Goal: Find specific page/section: Find specific page/section

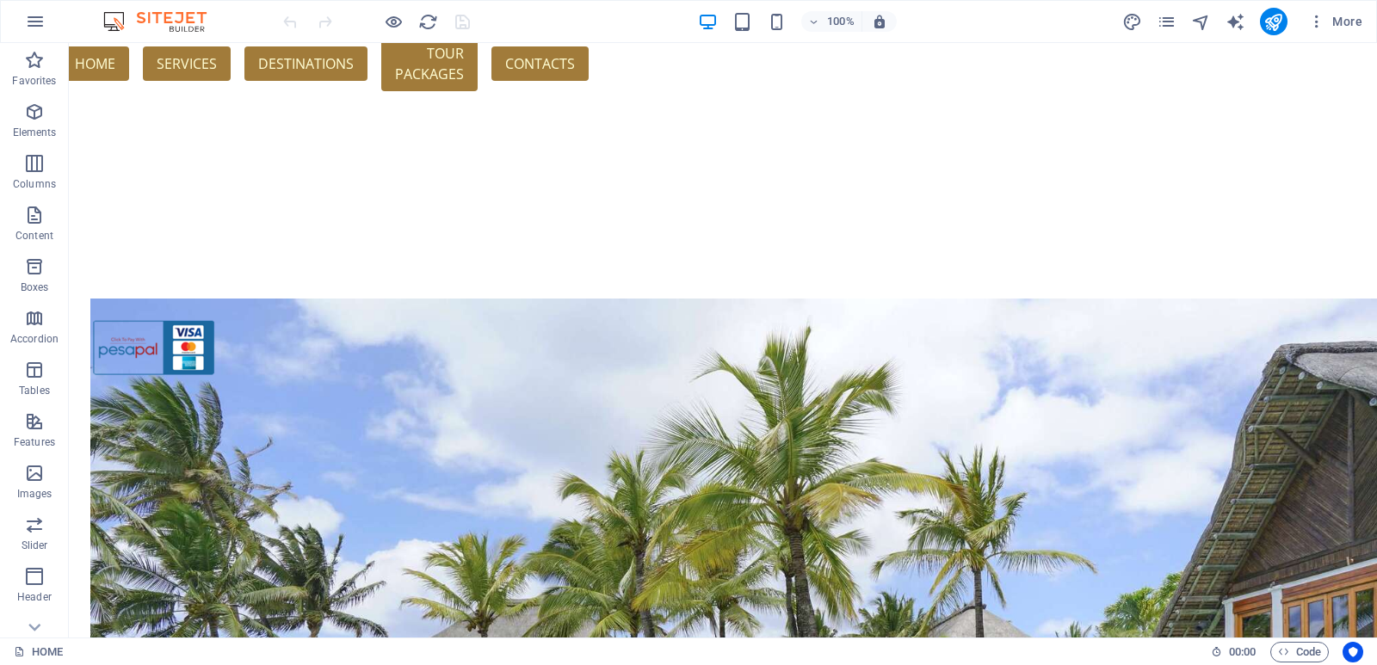
scroll to position [398, 0]
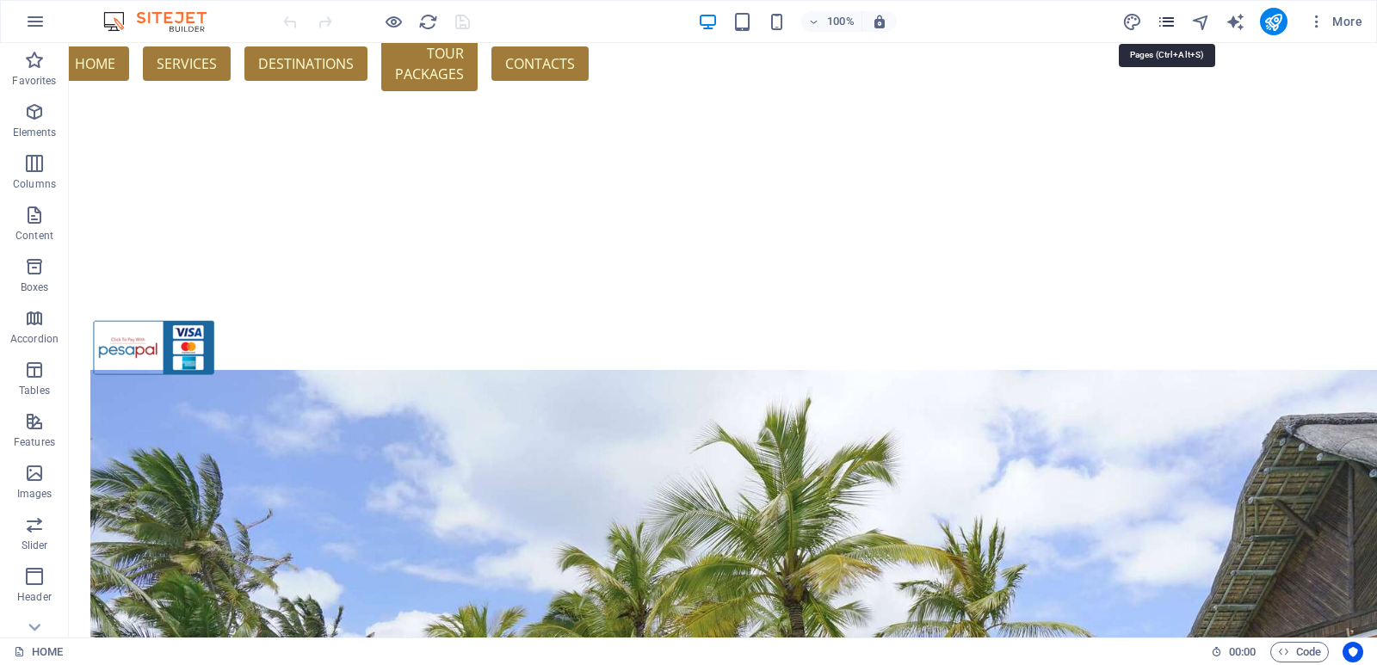
click at [1174, 19] on icon "pages" at bounding box center [1167, 22] width 20 height 20
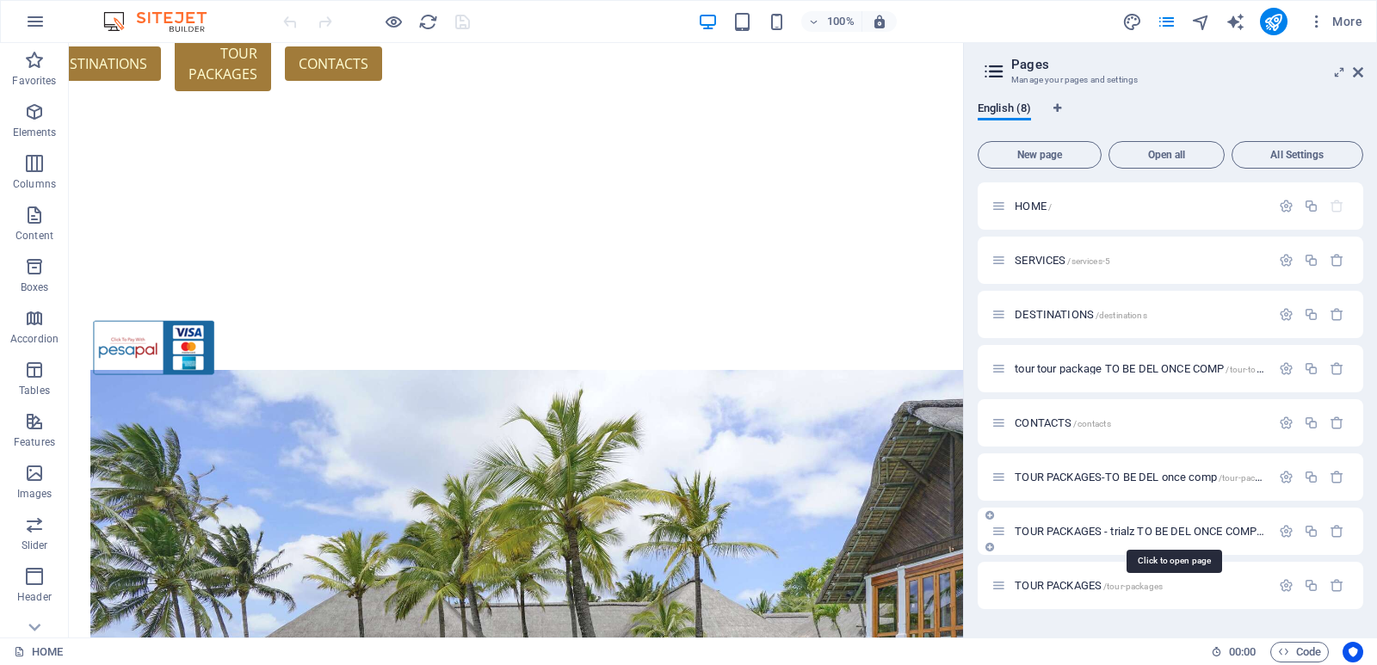
click at [1087, 531] on span "TOUR PACKAGES - trialz TO BE DEL ONCE COMP /tour-packages-20" at bounding box center [1173, 531] width 316 height 13
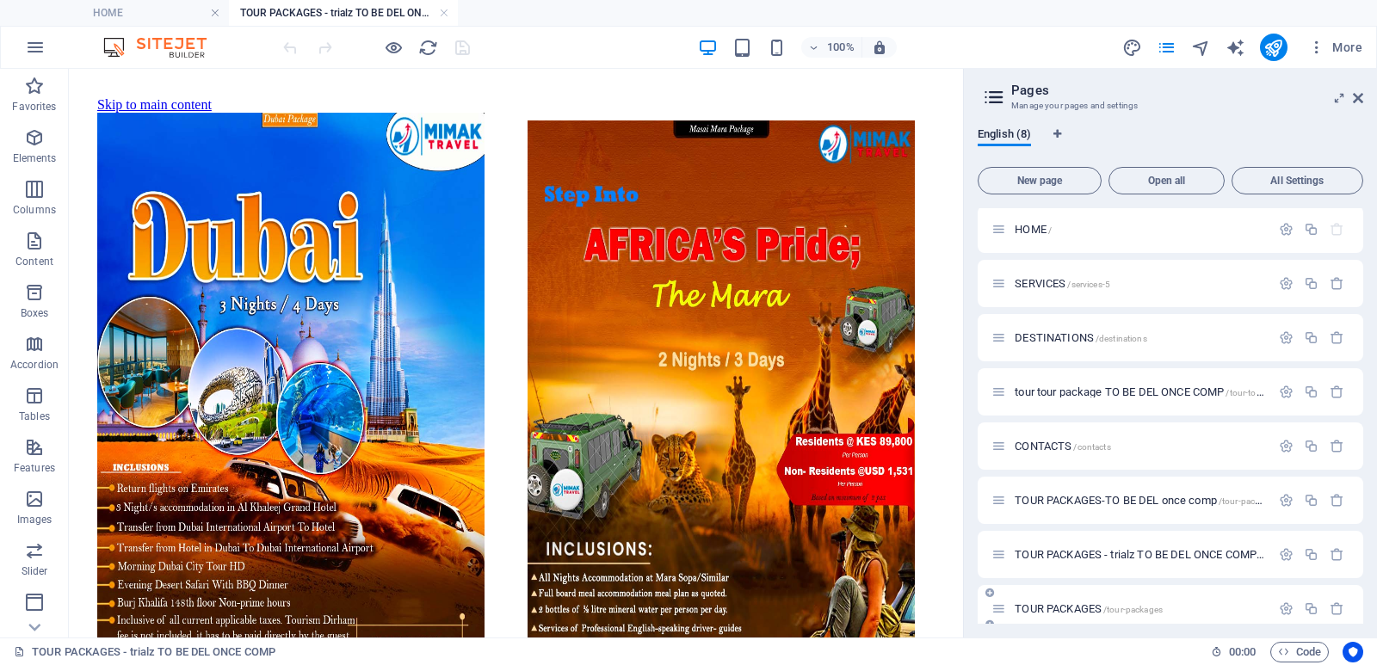
scroll to position [0, 0]
click at [1362, 93] on icon at bounding box center [1358, 98] width 10 height 14
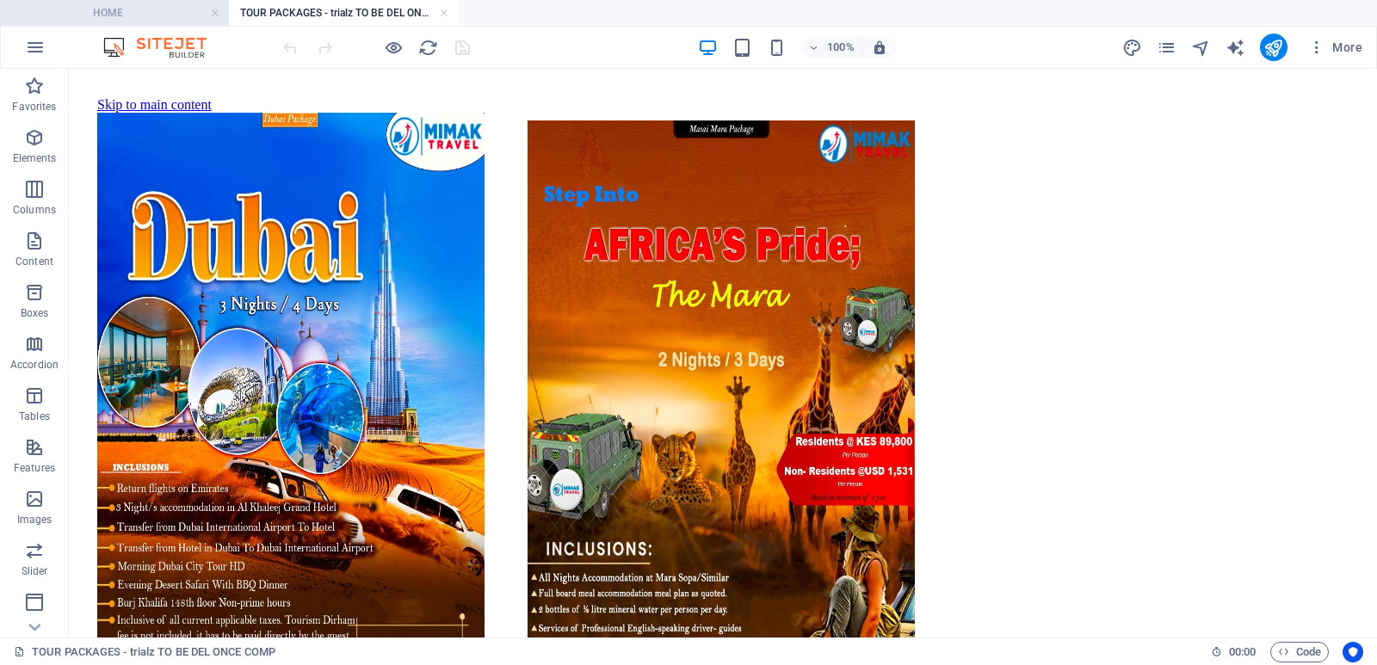
click at [115, 9] on h4 "HOME" at bounding box center [114, 12] width 229 height 19
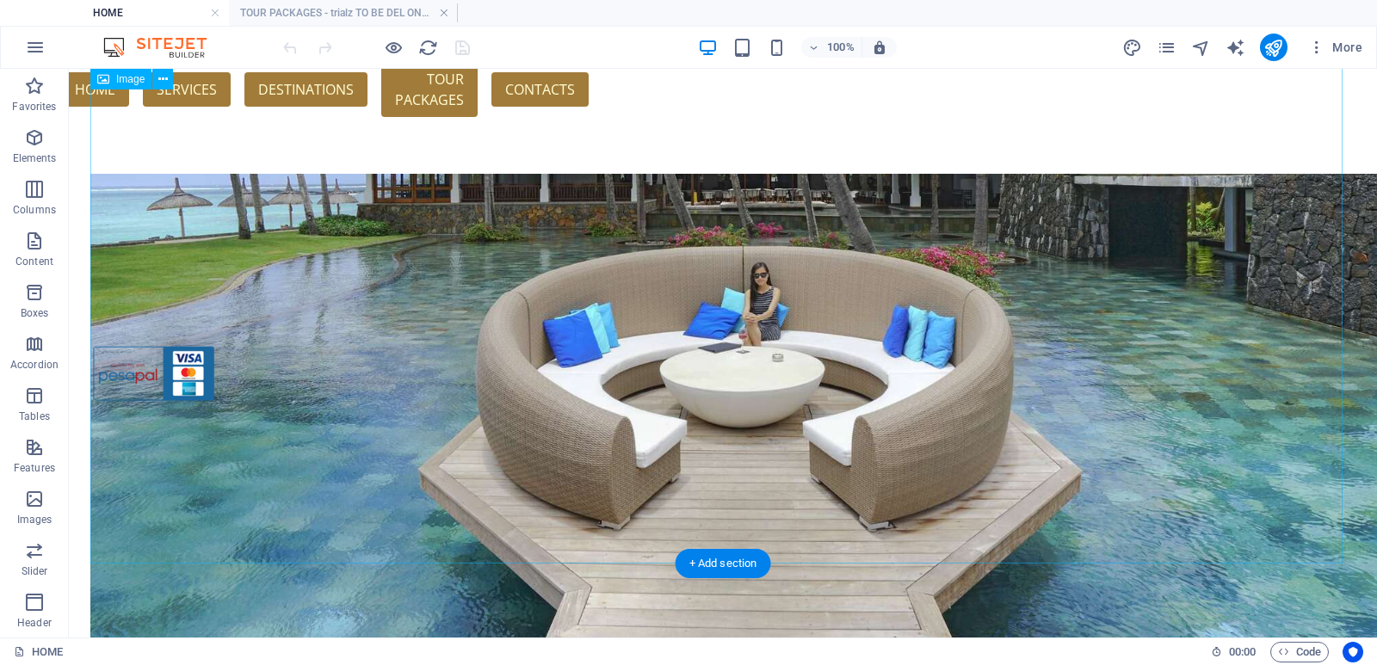
scroll to position [1159, 0]
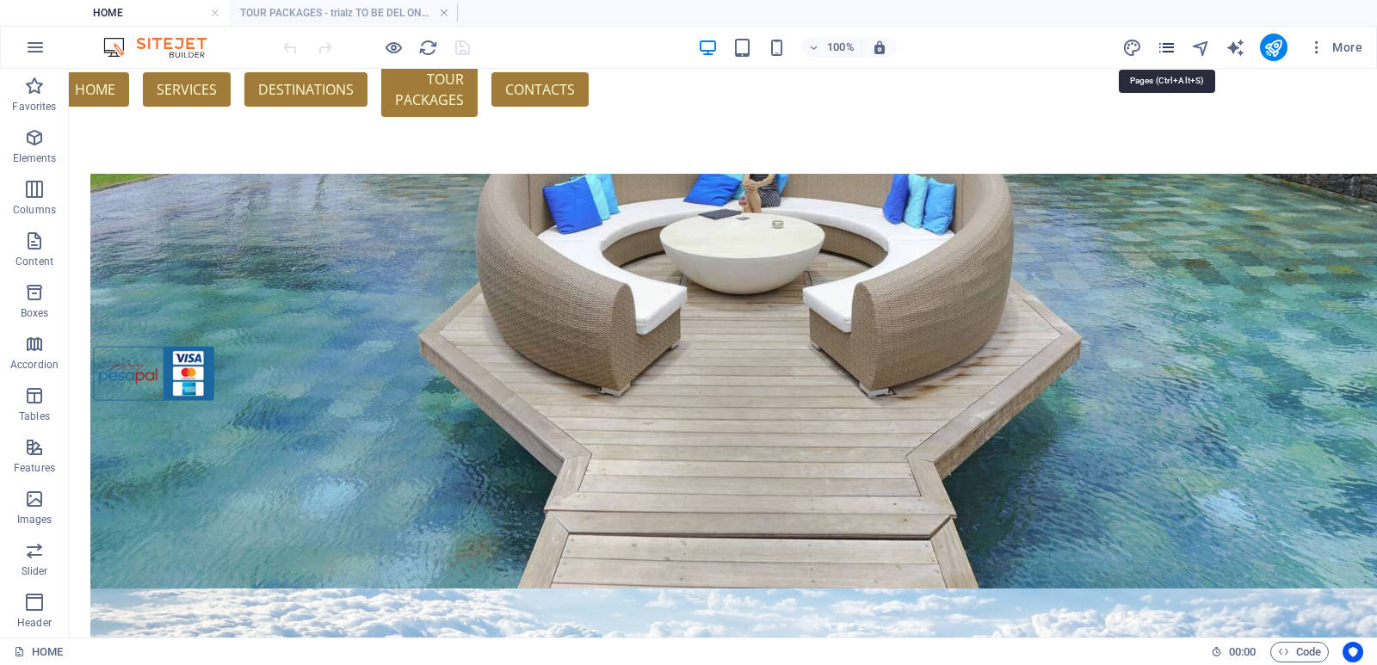
click at [1163, 48] on icon "pages" at bounding box center [1167, 48] width 20 height 20
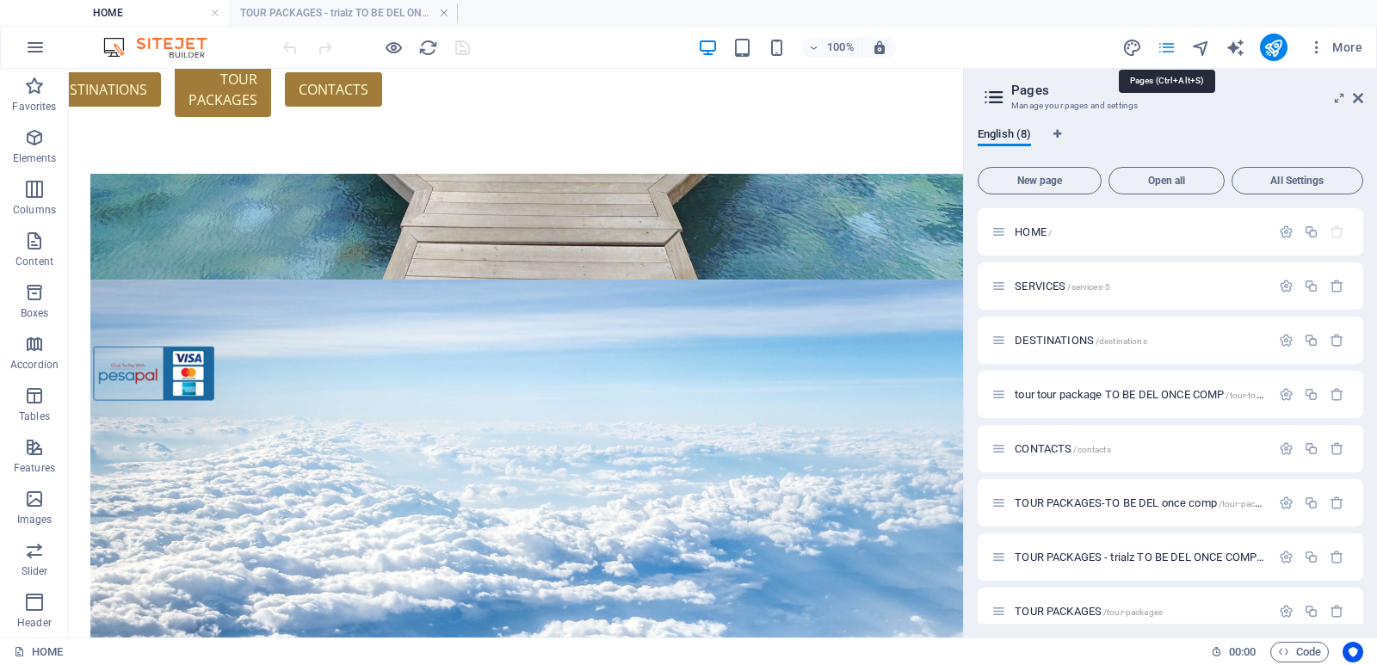
scroll to position [850, 0]
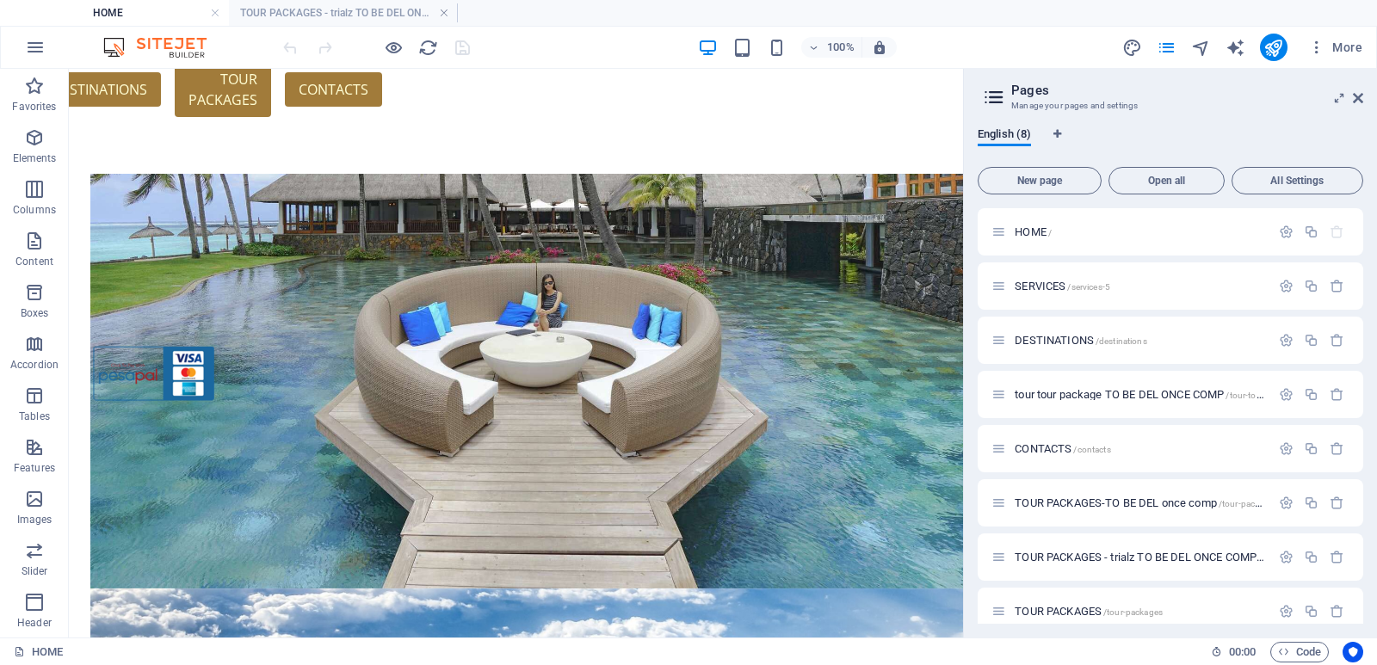
click at [177, 10] on h4 "HOME" at bounding box center [114, 12] width 229 height 19
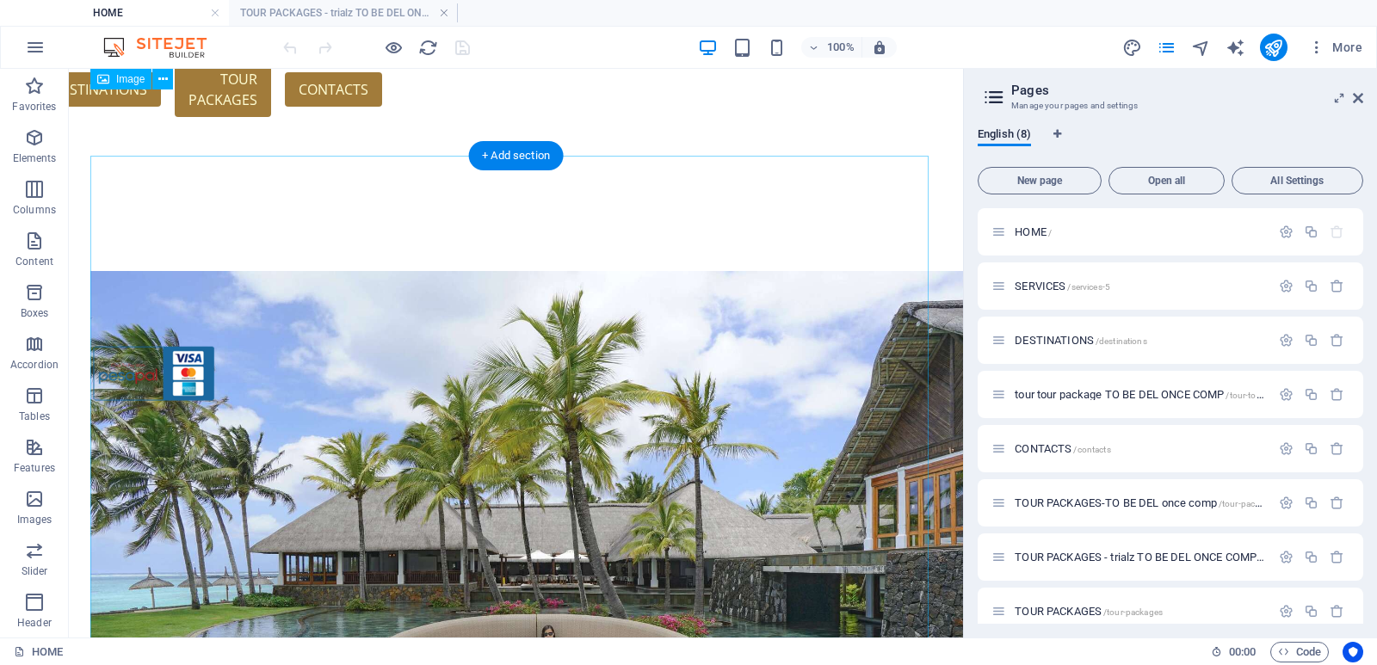
scroll to position [495, 0]
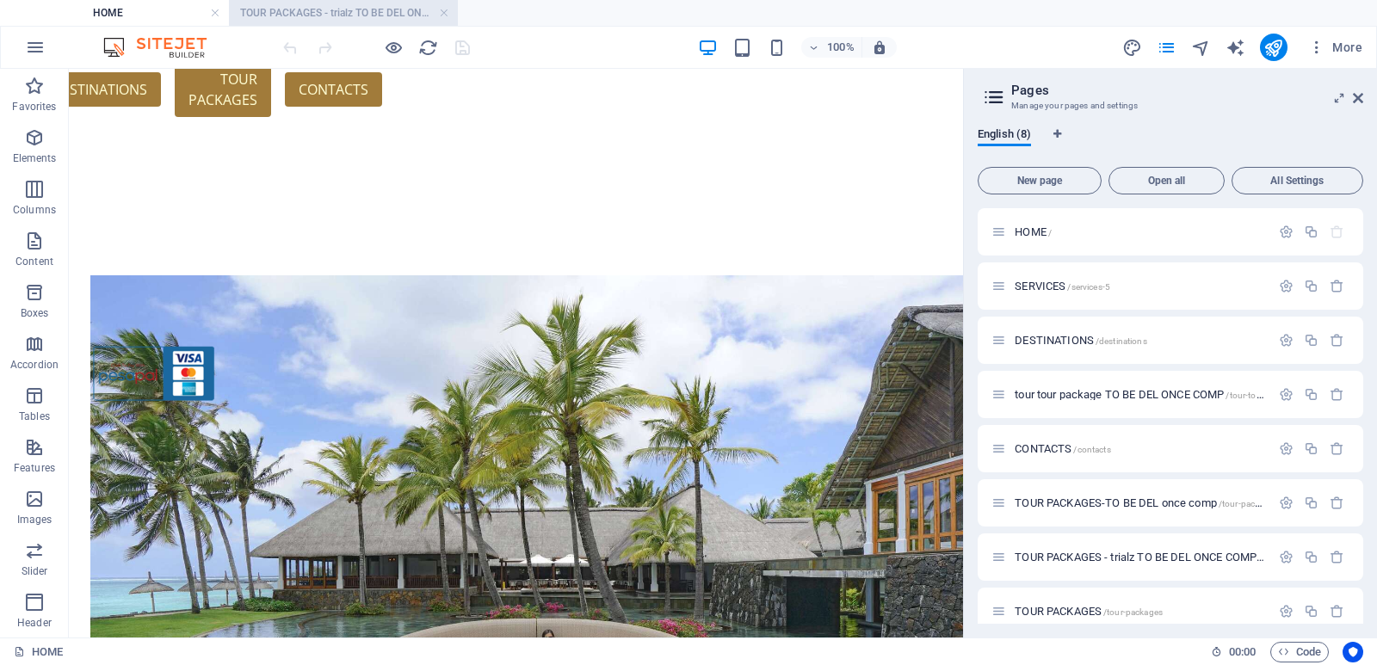
click at [316, 19] on h4 "TOUR PACKAGES - trialz TO BE DEL ONCE COMP" at bounding box center [343, 12] width 229 height 19
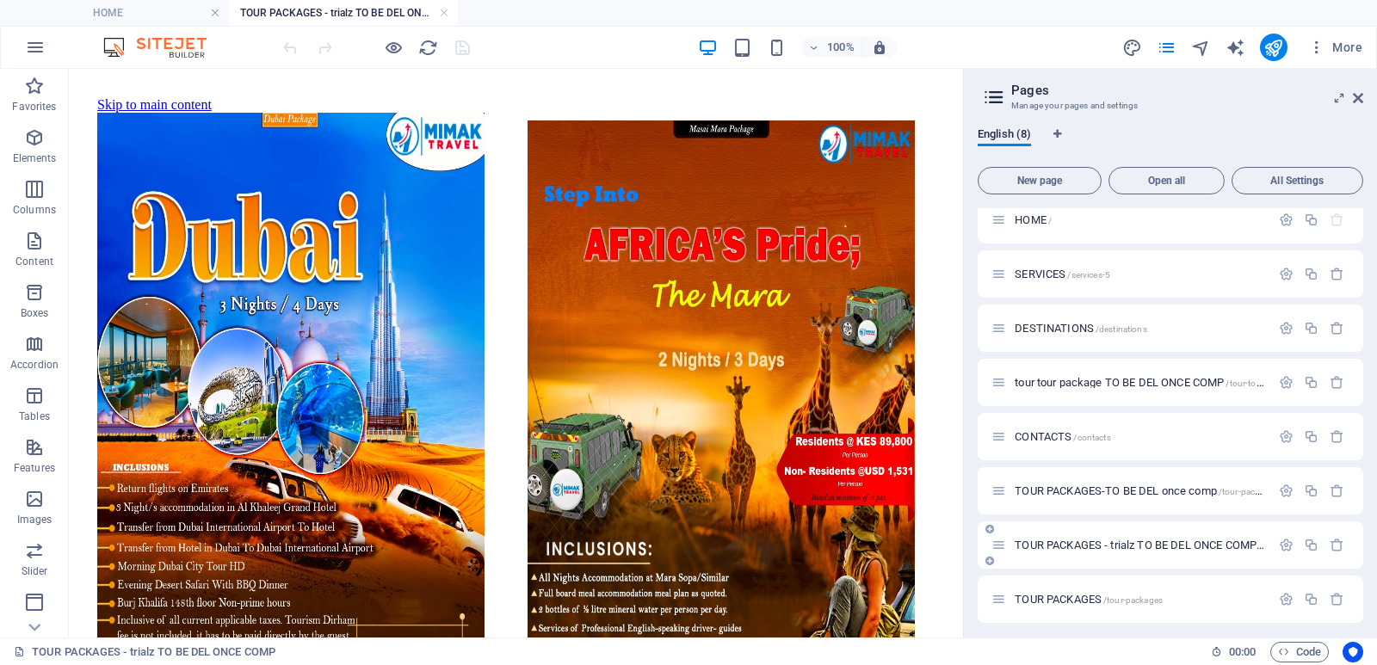
scroll to position [18, 0]
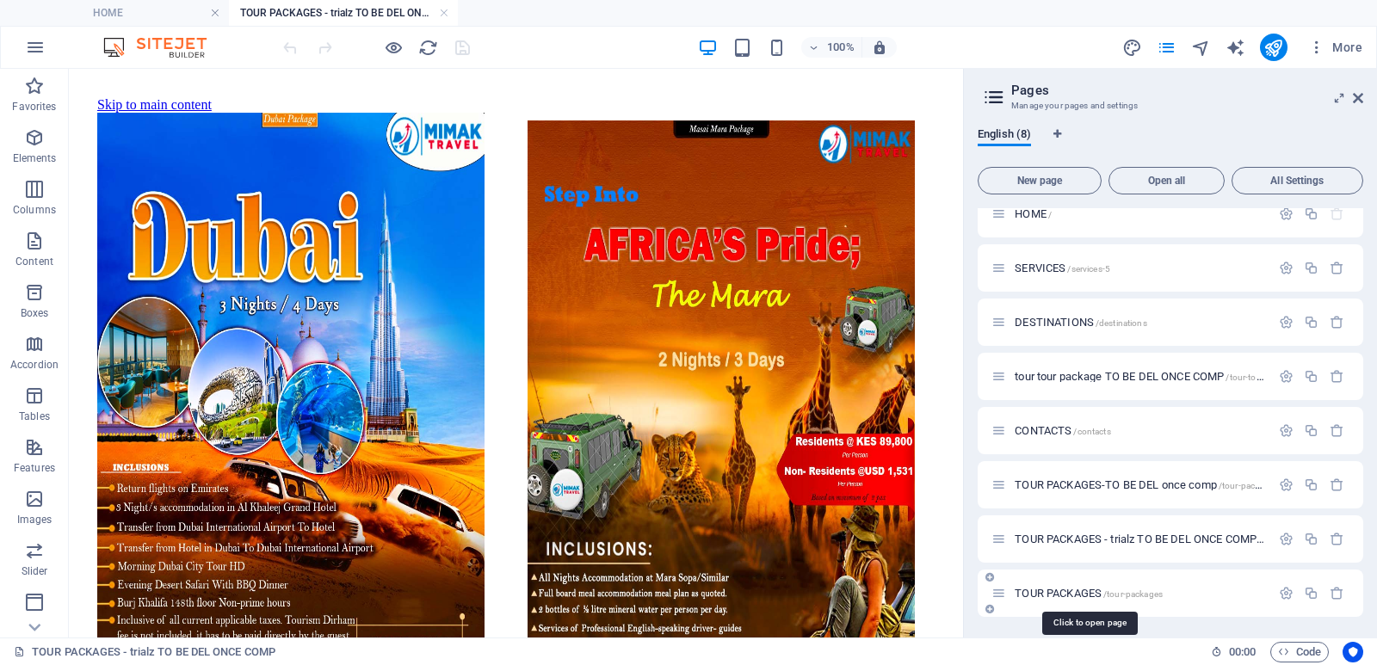
click at [1054, 593] on span "TOUR PACKAGES /tour-packages" at bounding box center [1089, 593] width 148 height 13
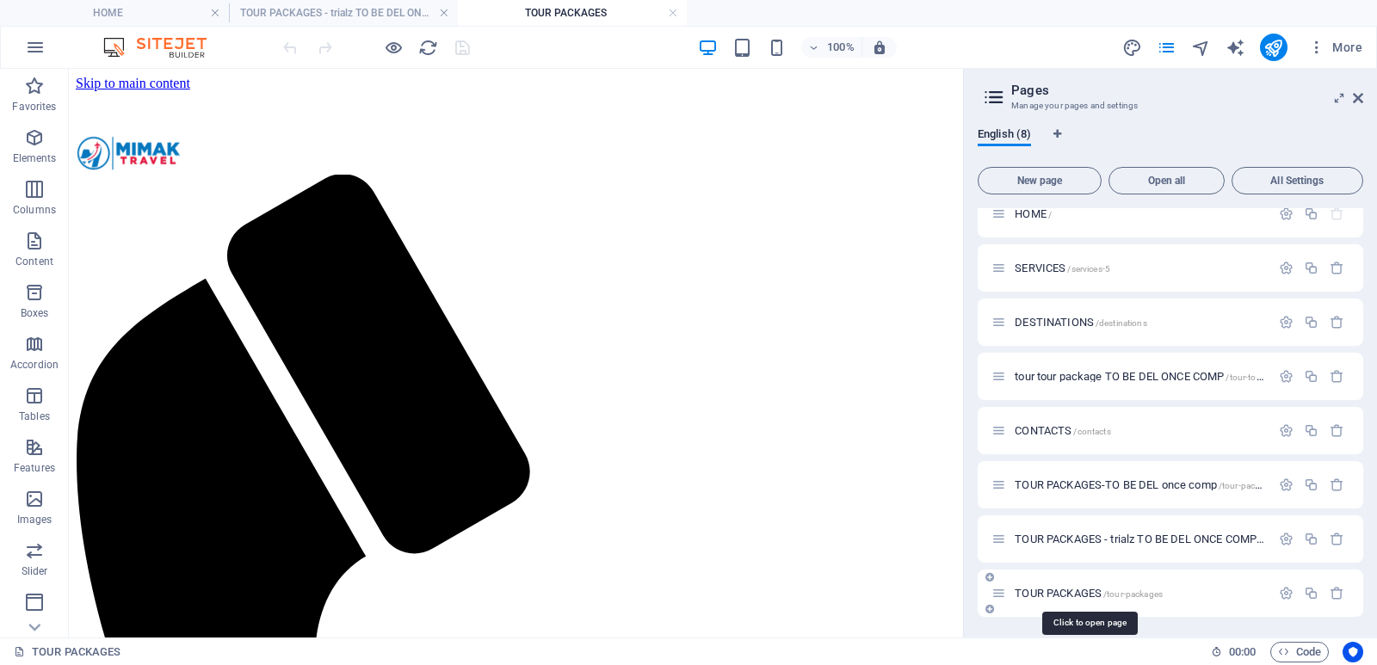
click at [1057, 596] on span "TOUR PACKAGES /tour-packages" at bounding box center [1089, 593] width 148 height 13
click at [1056, 596] on span "TOUR PACKAGES /tour-packages" at bounding box center [1089, 593] width 148 height 13
click at [1122, 597] on span "/tour-packages" at bounding box center [1132, 594] width 59 height 9
click at [670, 12] on link at bounding box center [673, 13] width 10 height 16
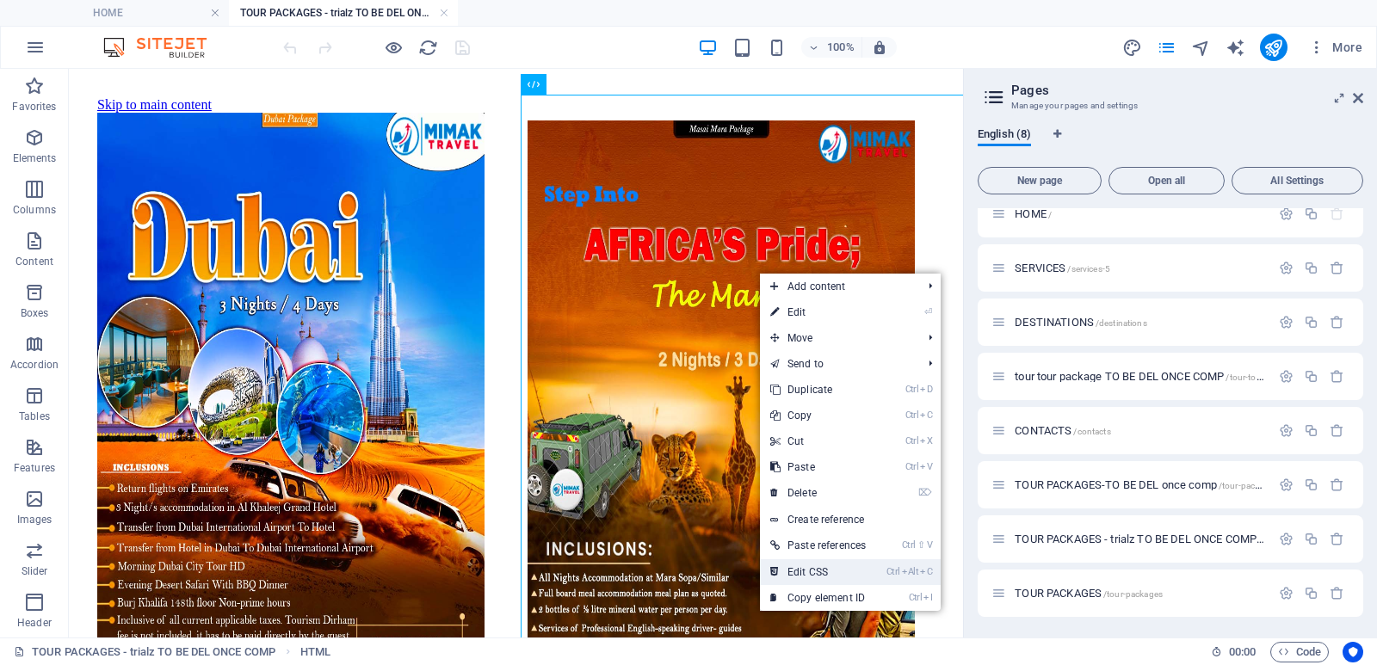
click at [813, 571] on link "Ctrl Alt C Edit CSS" at bounding box center [818, 572] width 116 height 26
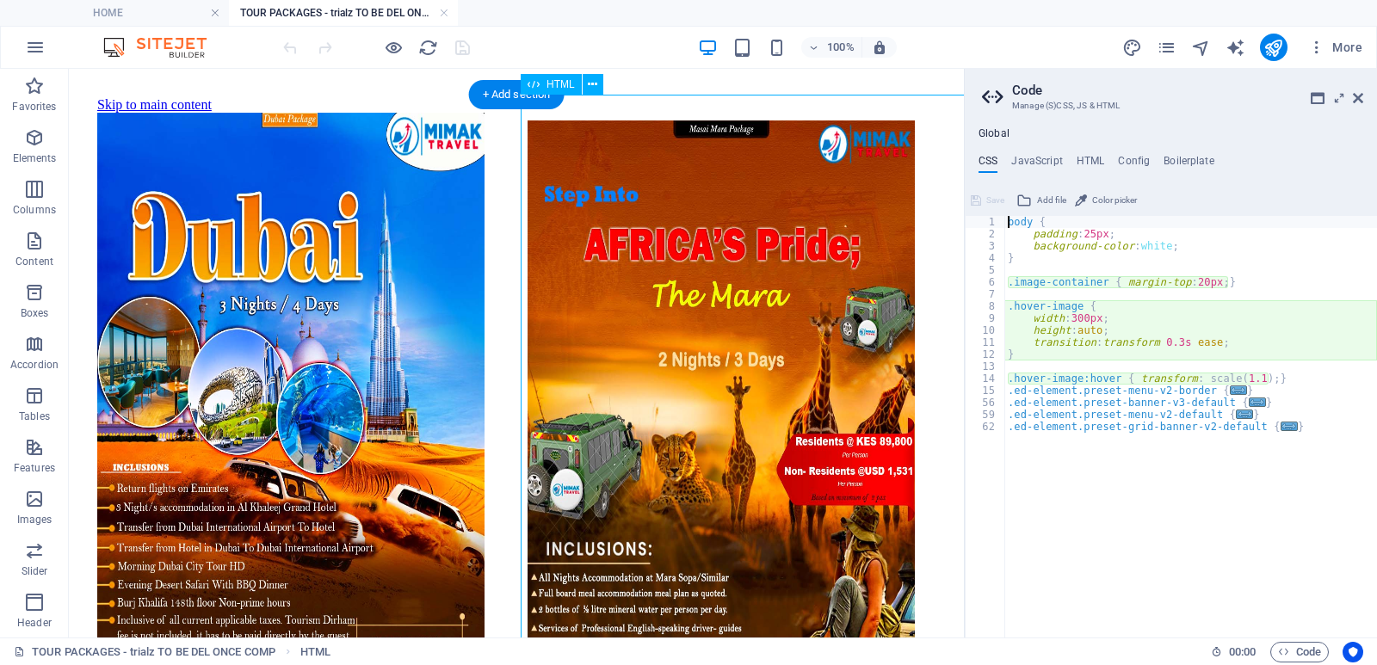
type textarea "width: 300px;"
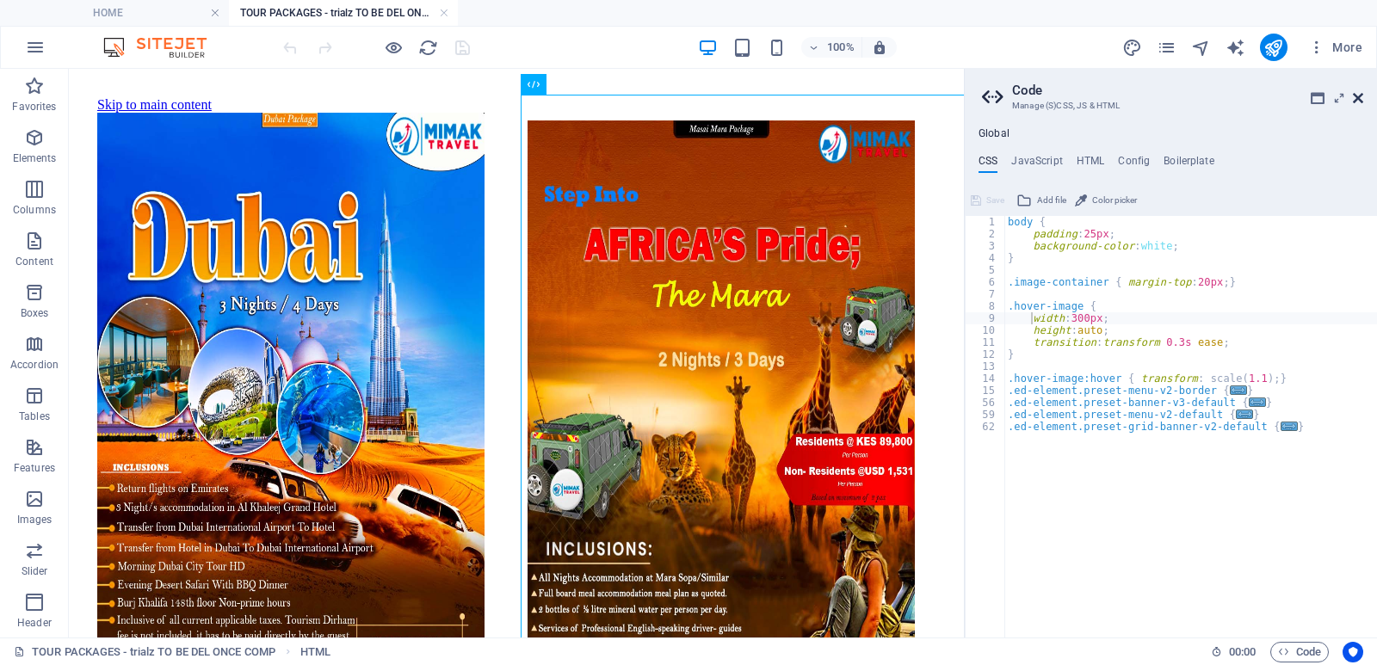
click at [1360, 103] on icon at bounding box center [1358, 98] width 10 height 14
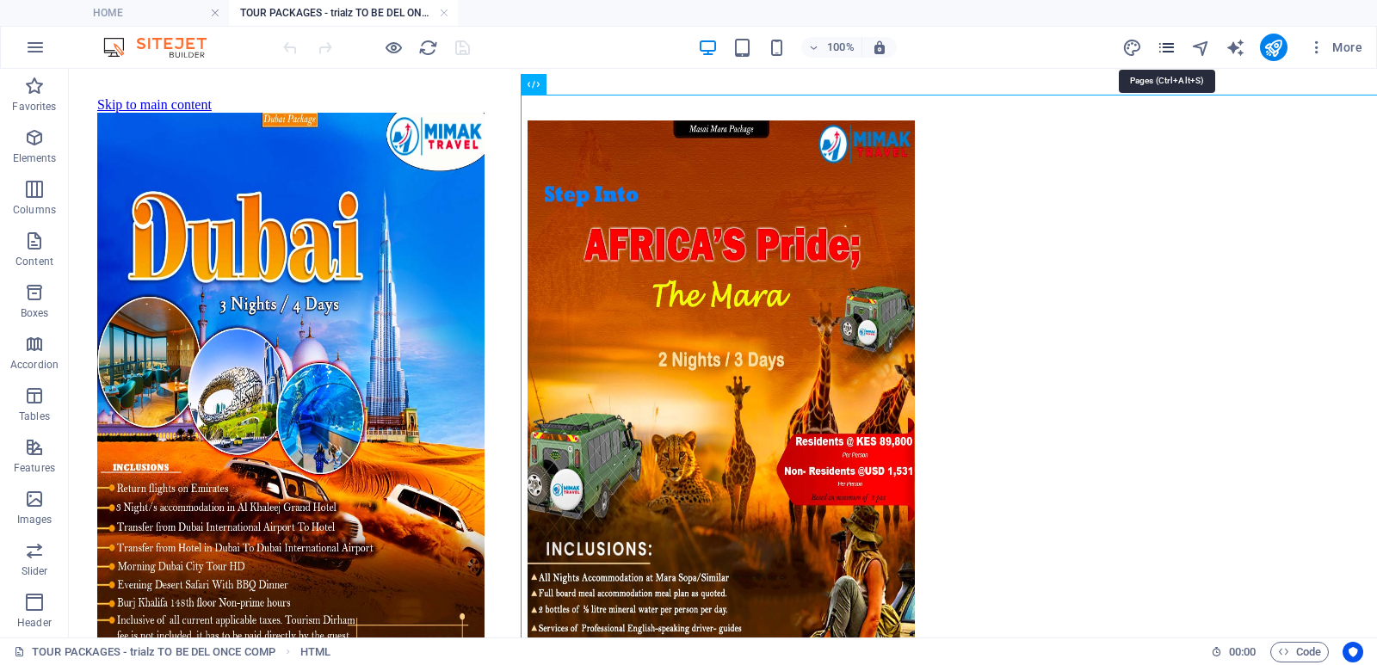
click at [1164, 46] on icon "pages" at bounding box center [1167, 48] width 20 height 20
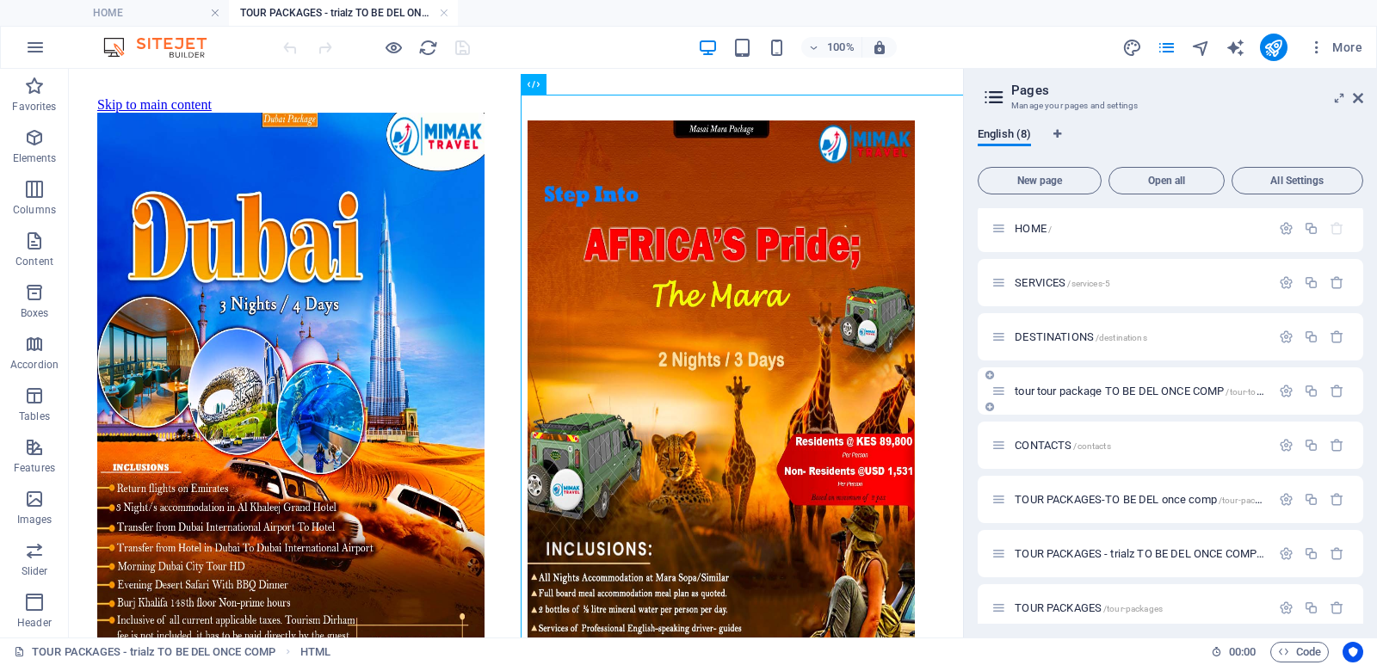
scroll to position [0, 0]
click at [1023, 232] on span "HOME /" at bounding box center [1033, 231] width 37 height 13
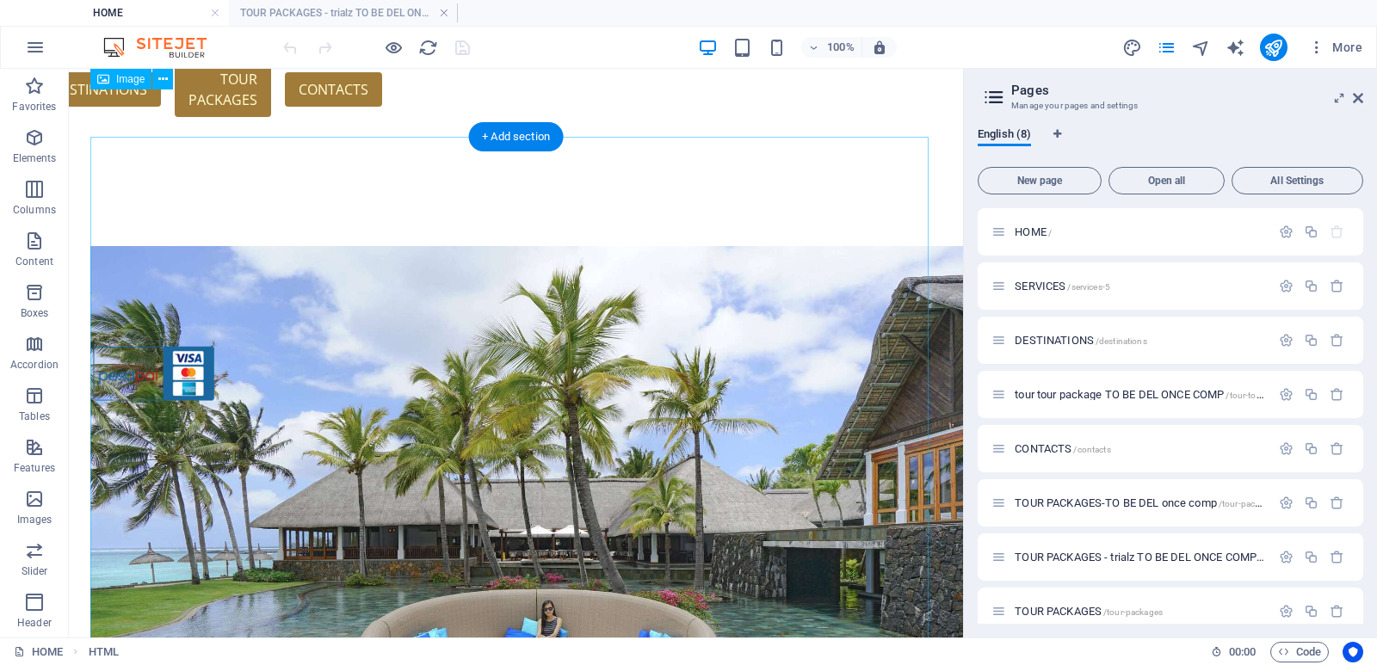
scroll to position [517, 0]
